Goal: Task Accomplishment & Management: Manage account settings

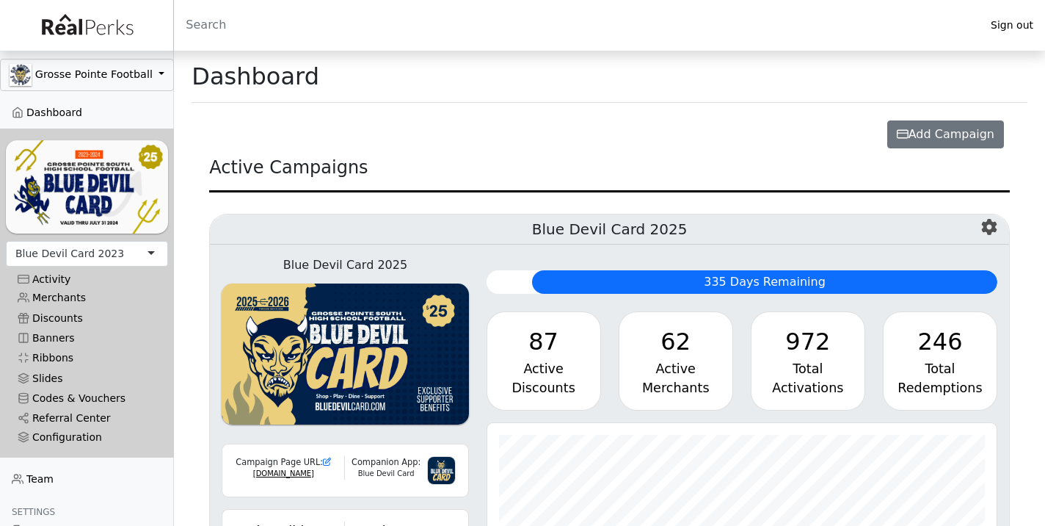
scroll to position [169, 510]
click at [134, 256] on div "Blue Devil Card 2023" at bounding box center [87, 254] width 162 height 26
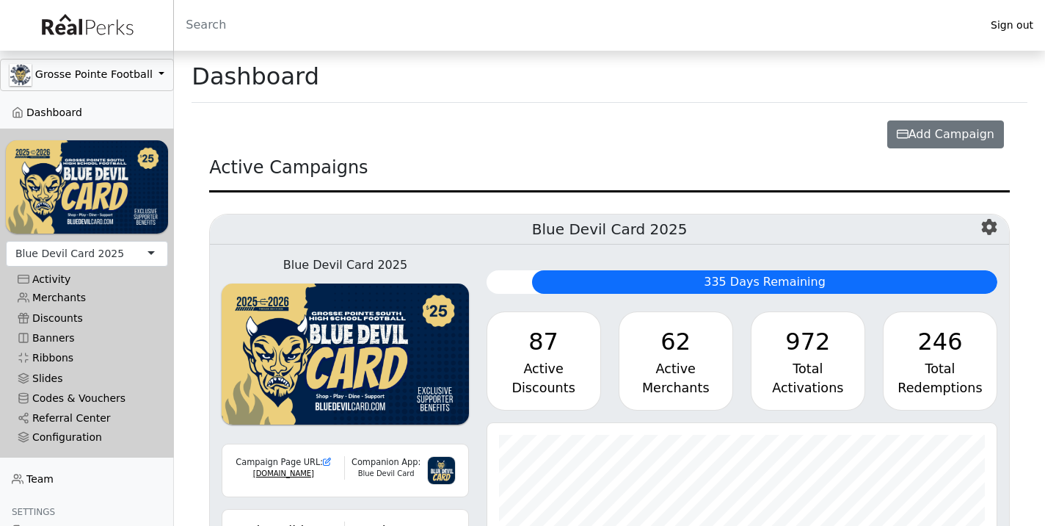
scroll to position [169, 510]
click at [73, 299] on link "Merchants" at bounding box center [87, 298] width 162 height 20
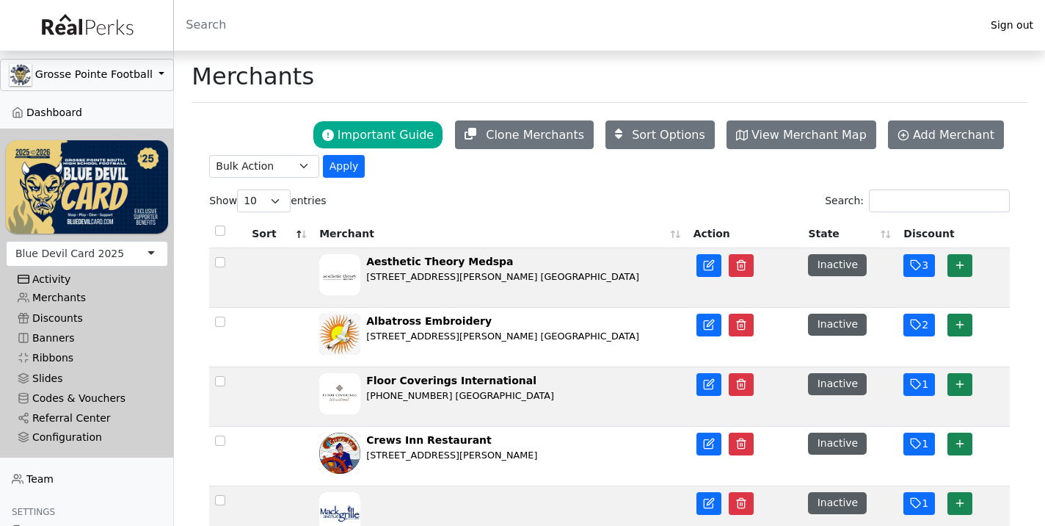
click at [58, 277] on div "Activity" at bounding box center [87, 279] width 139 height 12
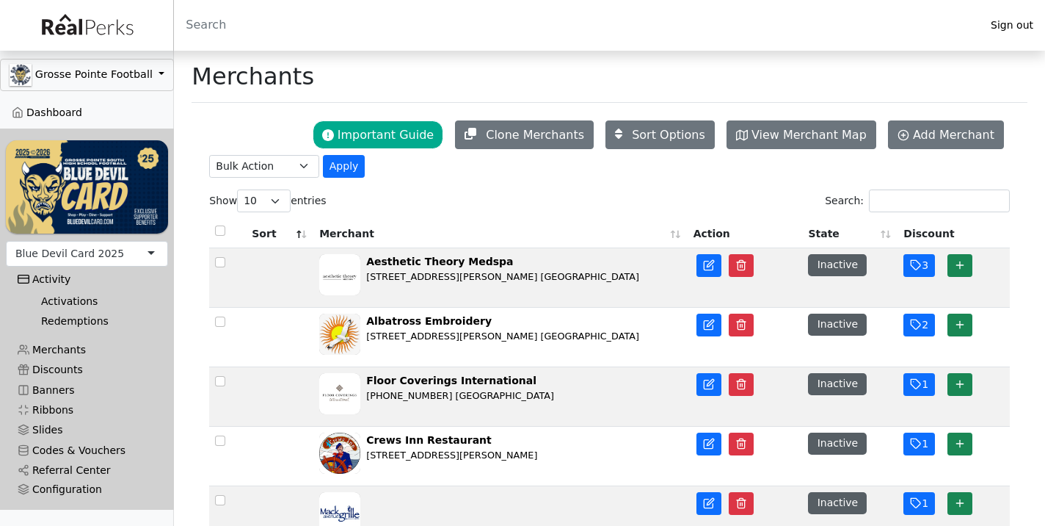
click at [56, 300] on link "Activations" at bounding box center [92, 301] width 127 height 20
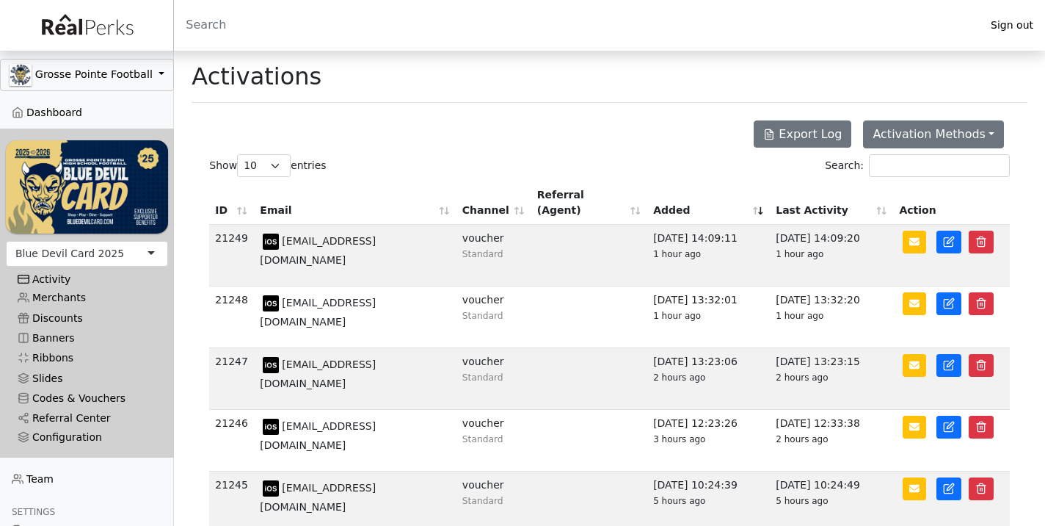
click at [62, 277] on div "Activity" at bounding box center [87, 279] width 139 height 12
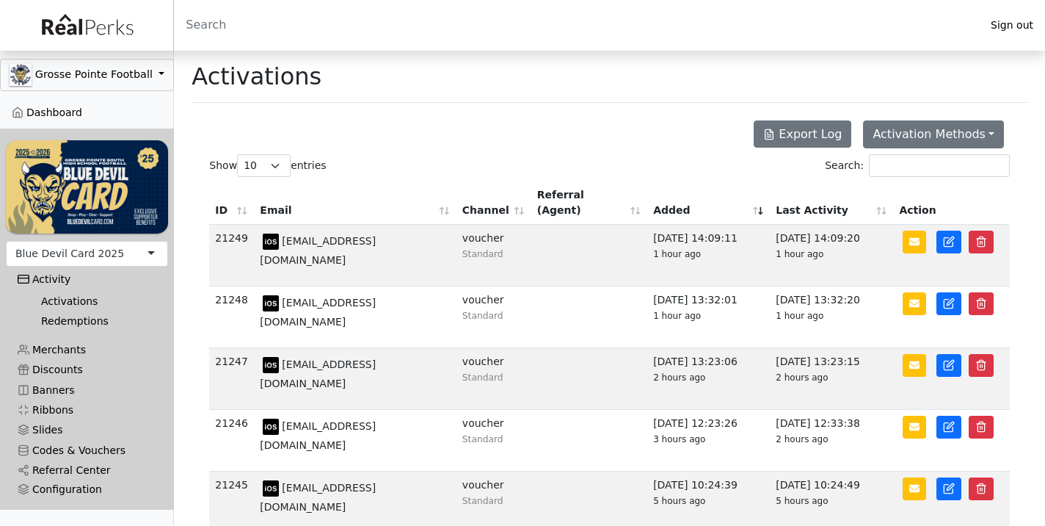
click at [50, 325] on link "Redemptions" at bounding box center [92, 321] width 127 height 20
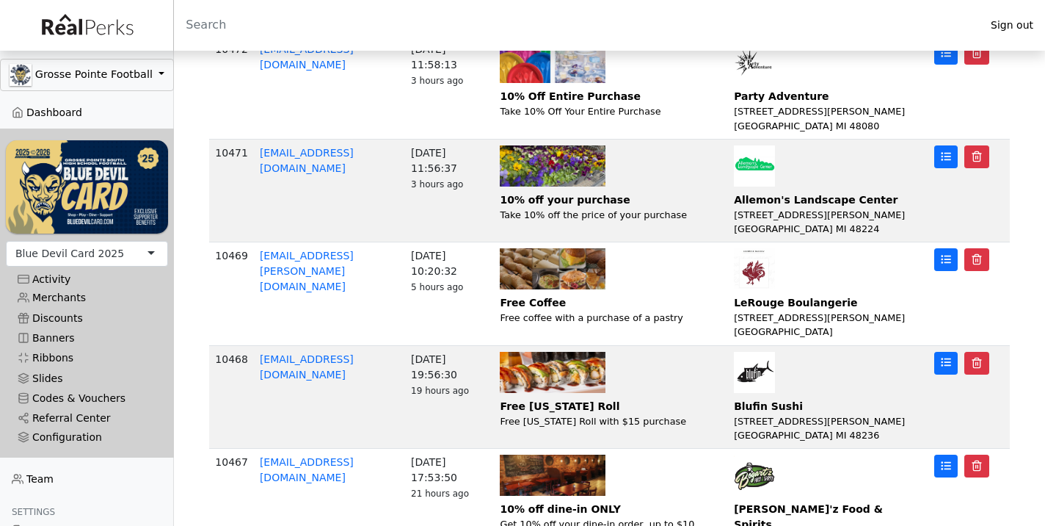
scroll to position [730, 0]
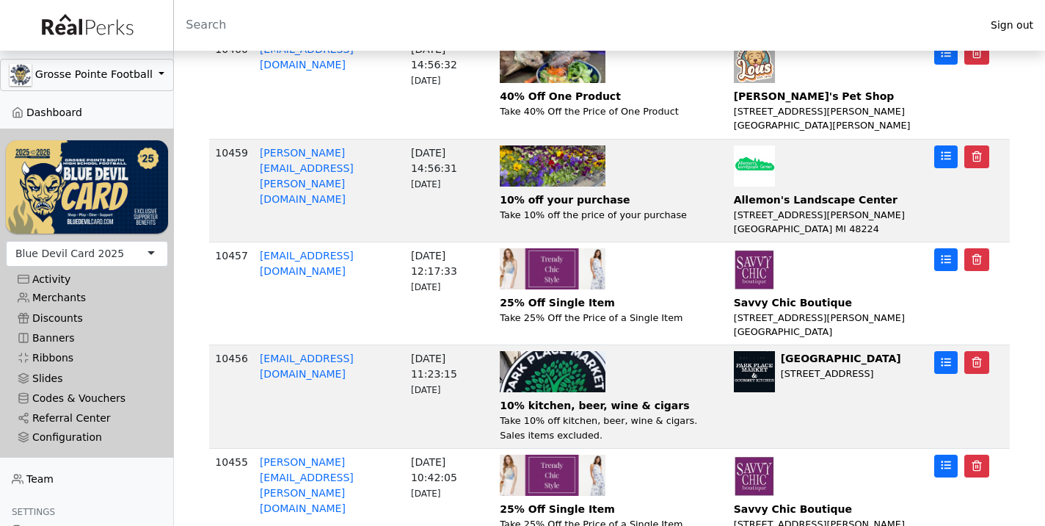
scroll to position [716, 0]
